Goal: Task Accomplishment & Management: Complete application form

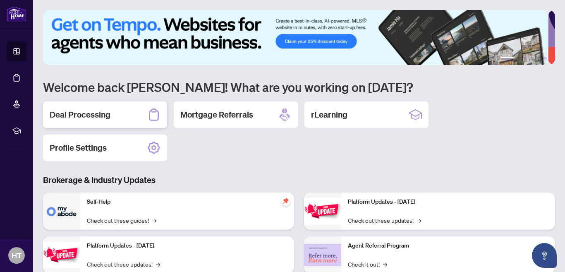
click at [103, 115] on h2 "Deal Processing" at bounding box center [80, 115] width 61 height 12
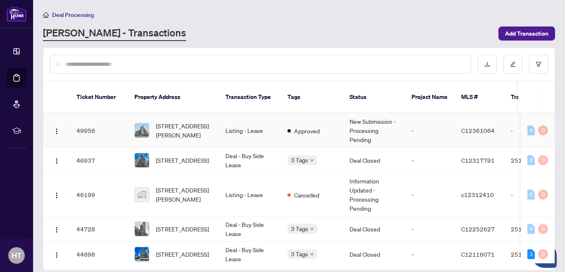
click at [358, 118] on td "New Submission - Processing Pending" at bounding box center [374, 130] width 62 height 34
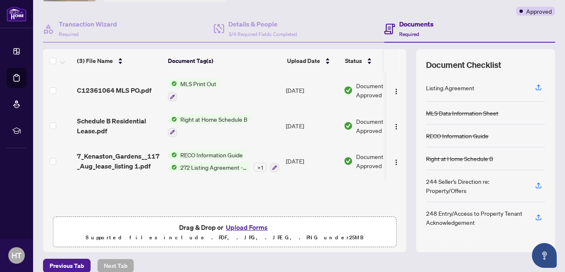
scroll to position [67, 0]
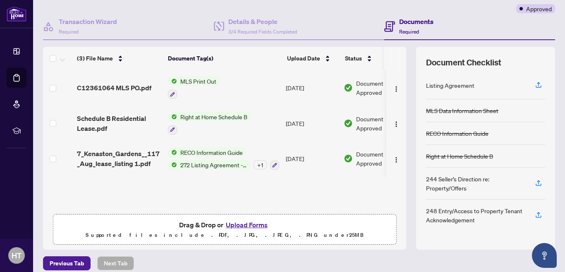
click at [247, 224] on button "Upload Forms" at bounding box center [246, 224] width 47 height 11
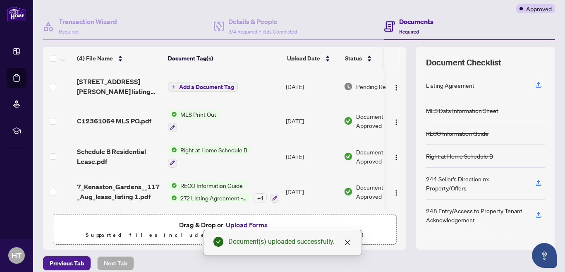
scroll to position [0, 0]
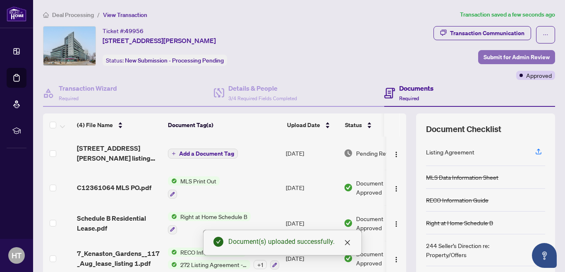
click at [485, 59] on span "Submit for Admin Review" at bounding box center [517, 56] width 66 height 13
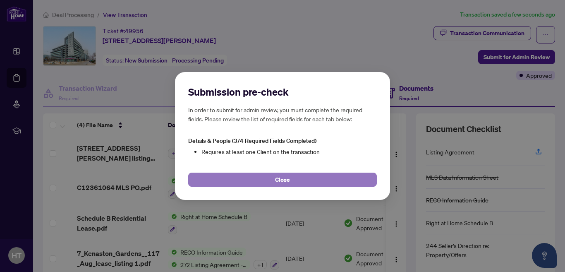
click at [285, 177] on span "Close" at bounding box center [282, 179] width 15 height 13
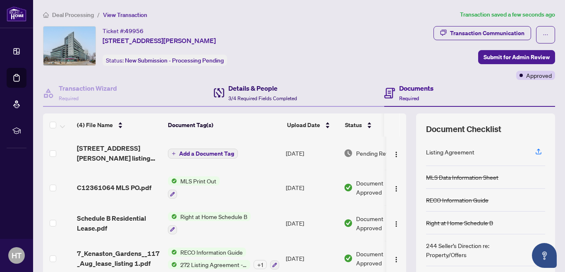
click at [269, 89] on h4 "Details & People" at bounding box center [262, 88] width 69 height 10
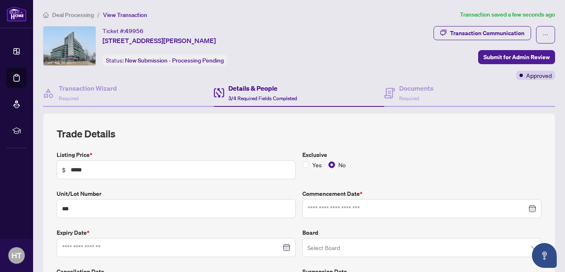
type input "**********"
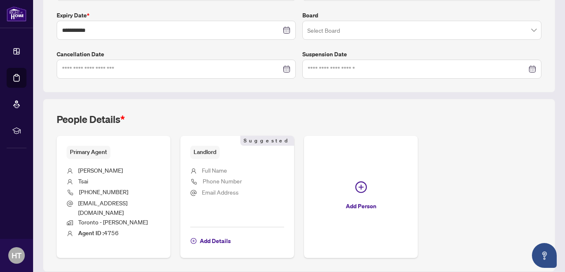
scroll to position [239, 0]
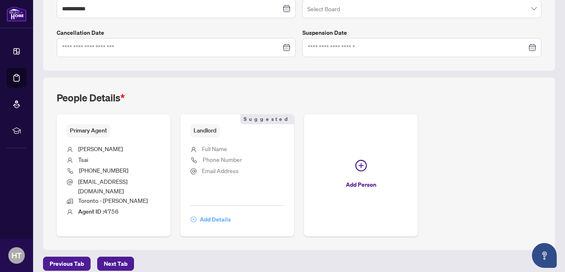
click at [212, 213] on span "Add Details" at bounding box center [215, 219] width 31 height 13
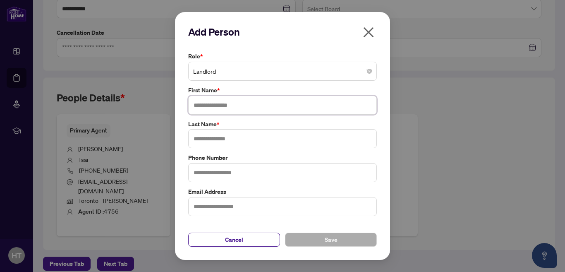
click at [260, 106] on input "text" at bounding box center [282, 105] width 189 height 19
type input "*********"
click at [221, 137] on input "text" at bounding box center [282, 138] width 189 height 19
type input "*****"
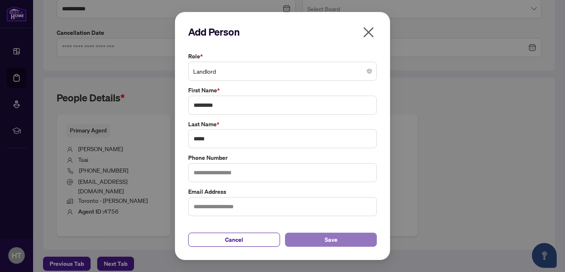
click at [350, 241] on button "Save" at bounding box center [331, 239] width 92 height 14
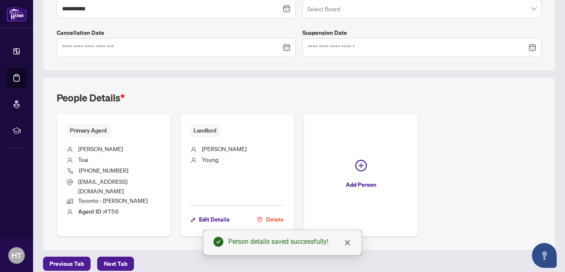
scroll to position [0, 0]
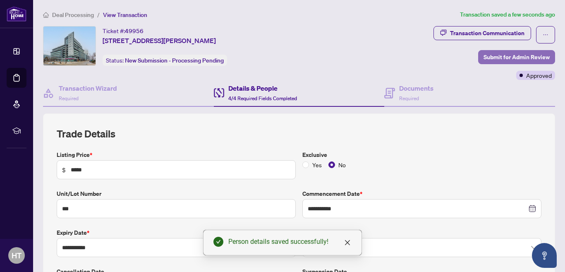
click at [493, 56] on span "Submit for Admin Review" at bounding box center [517, 56] width 66 height 13
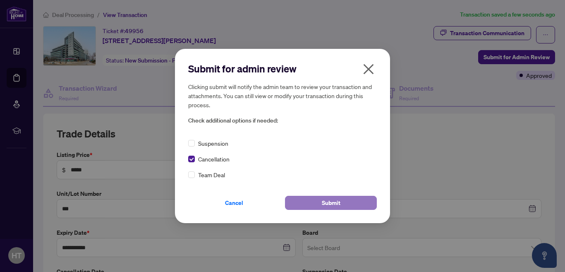
click at [327, 204] on span "Submit" at bounding box center [331, 202] width 19 height 13
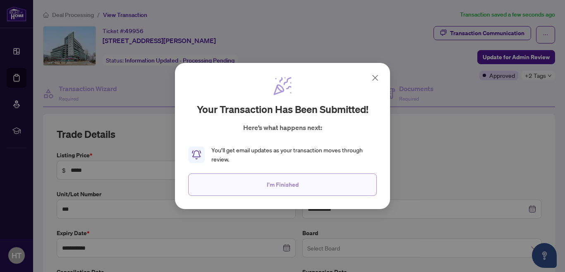
click at [292, 183] on span "I'm Finished" at bounding box center [283, 184] width 32 height 13
